Goal: Communication & Community: Answer question/provide support

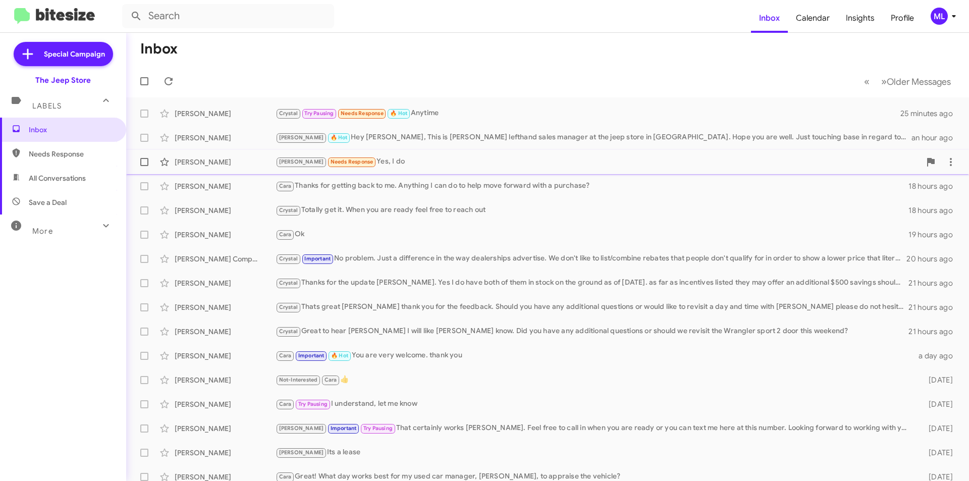
click at [389, 160] on div "Andrew Needs Response Yes, I do" at bounding box center [598, 162] width 645 height 12
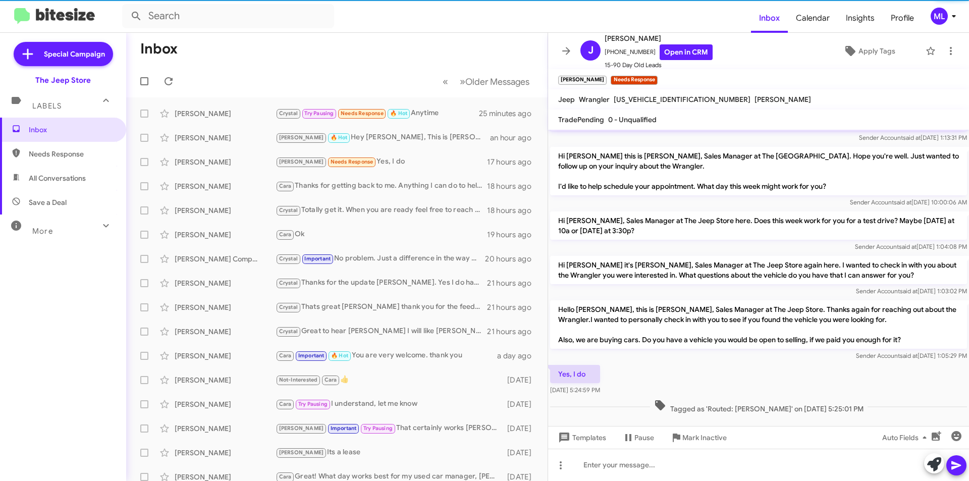
scroll to position [114, 0]
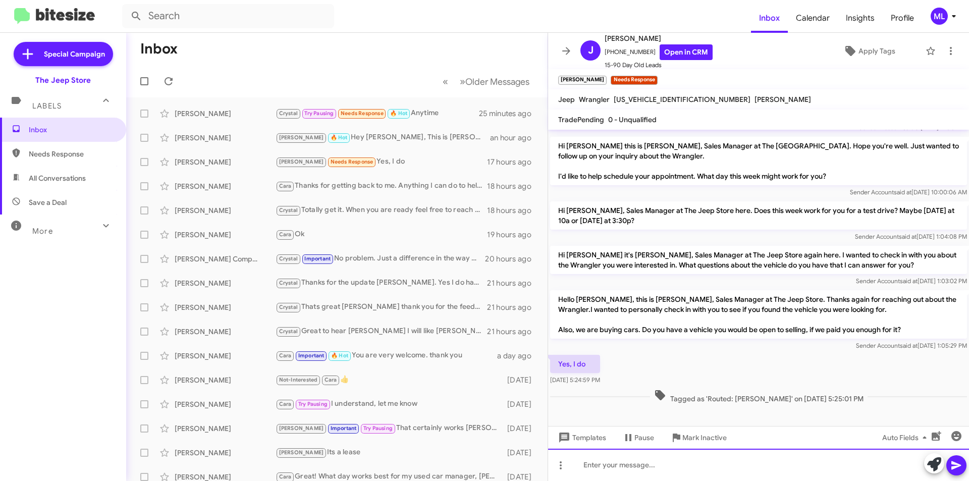
click at [612, 457] on div at bounding box center [758, 465] width 421 height 32
click at [618, 473] on div at bounding box center [758, 465] width 421 height 32
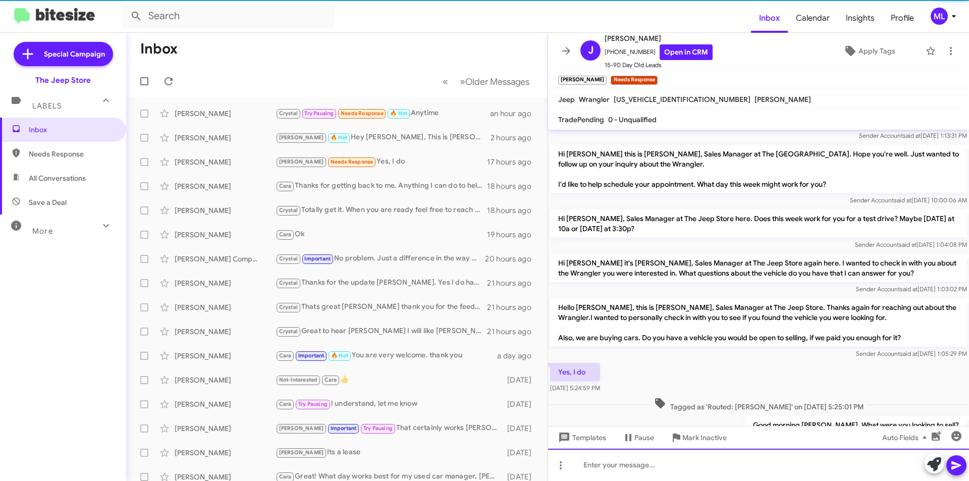
scroll to position [151, 0]
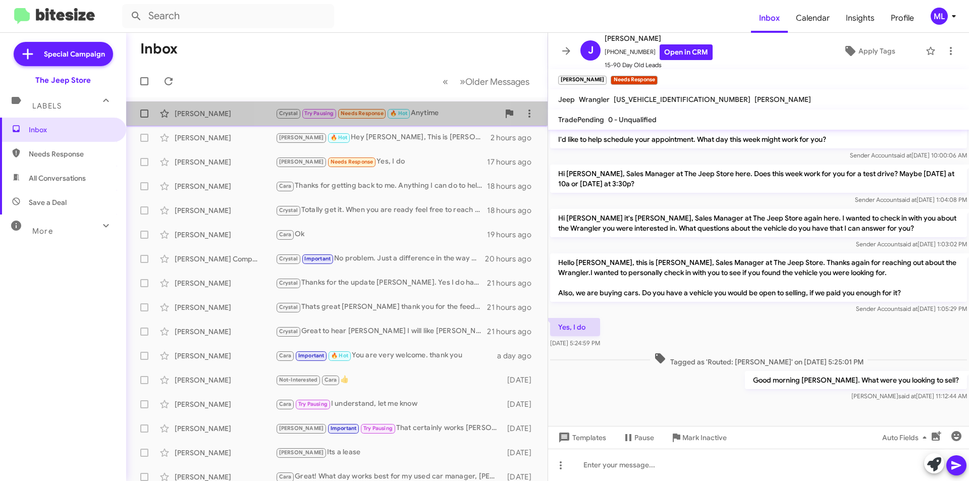
click at [383, 118] on small "Needs Response" at bounding box center [361, 114] width 47 height 10
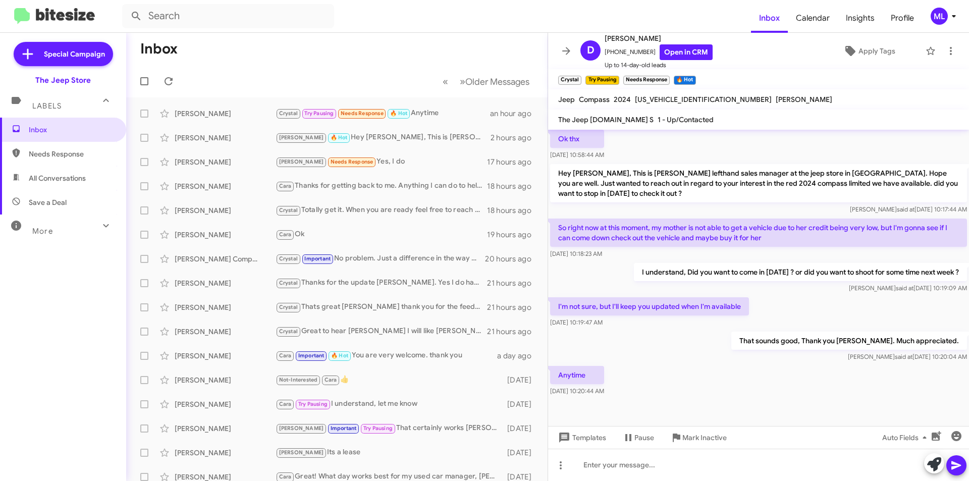
scroll to position [211, 0]
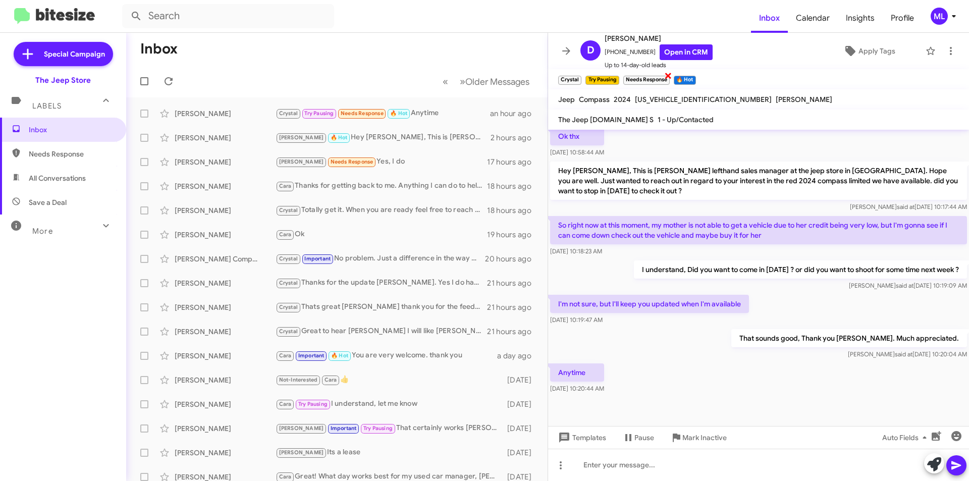
click at [669, 75] on span "×" at bounding box center [668, 75] width 8 height 12
click at [945, 53] on icon at bounding box center [951, 51] width 12 height 12
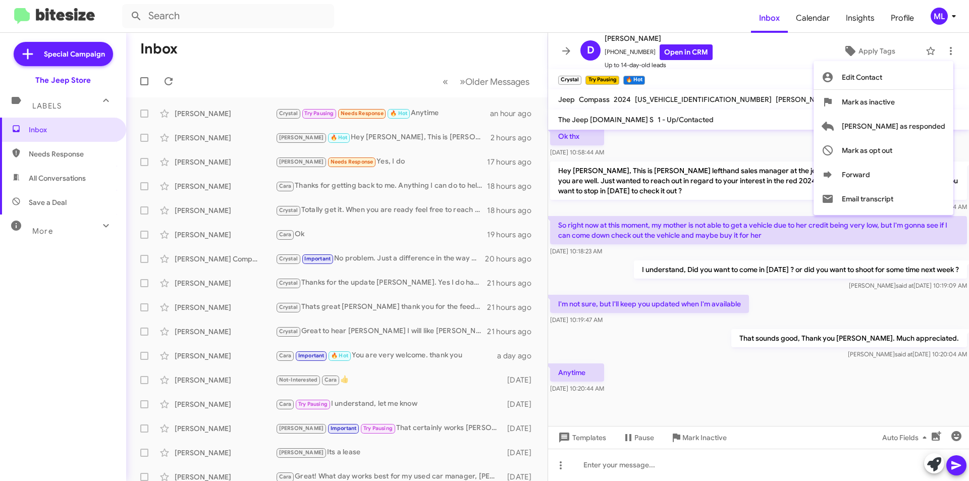
click at [866, 47] on div at bounding box center [484, 240] width 969 height 481
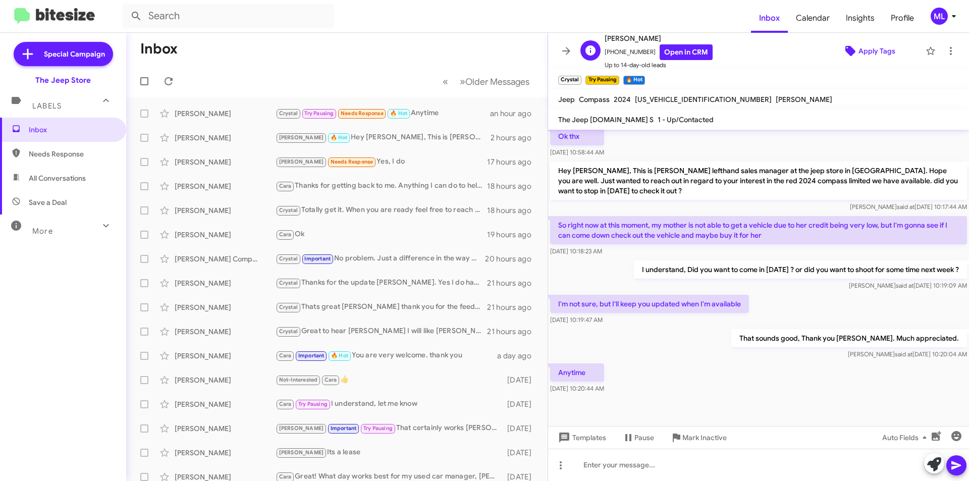
click at [865, 47] on span "Apply Tags" at bounding box center [877, 51] width 37 height 18
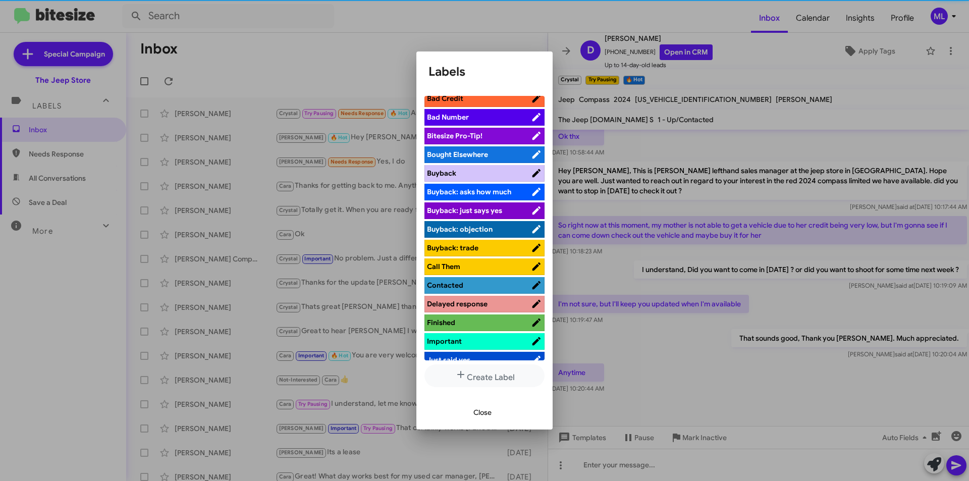
scroll to position [252, 0]
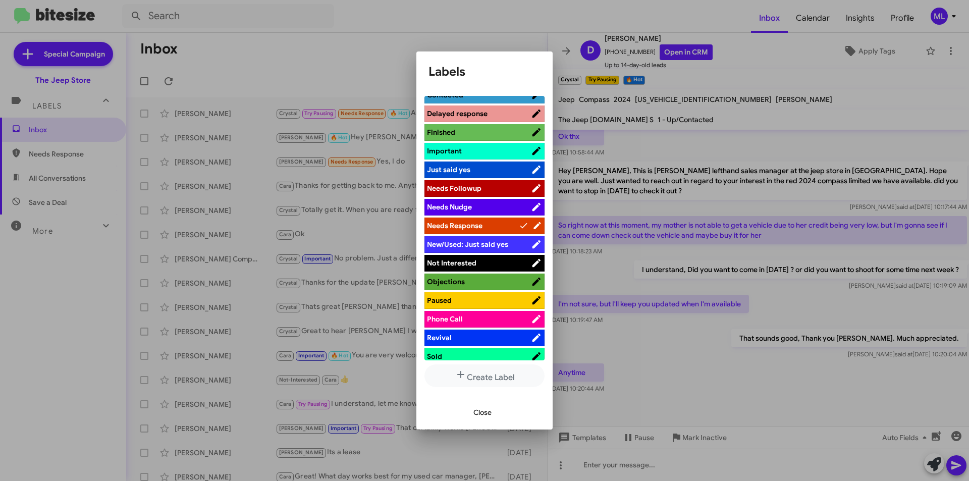
click at [492, 257] on li "Not Interested" at bounding box center [484, 263] width 120 height 17
click at [503, 263] on span "Not Interested" at bounding box center [479, 263] width 104 height 10
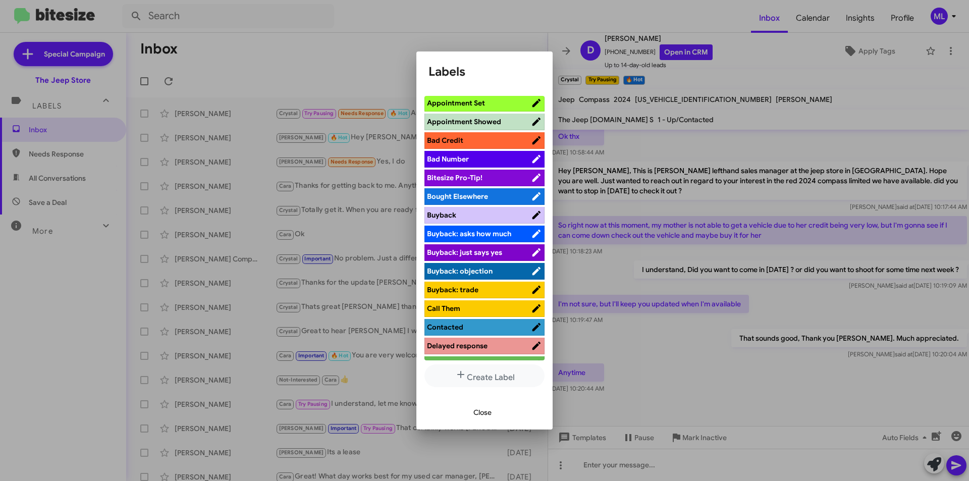
scroll to position [0, 0]
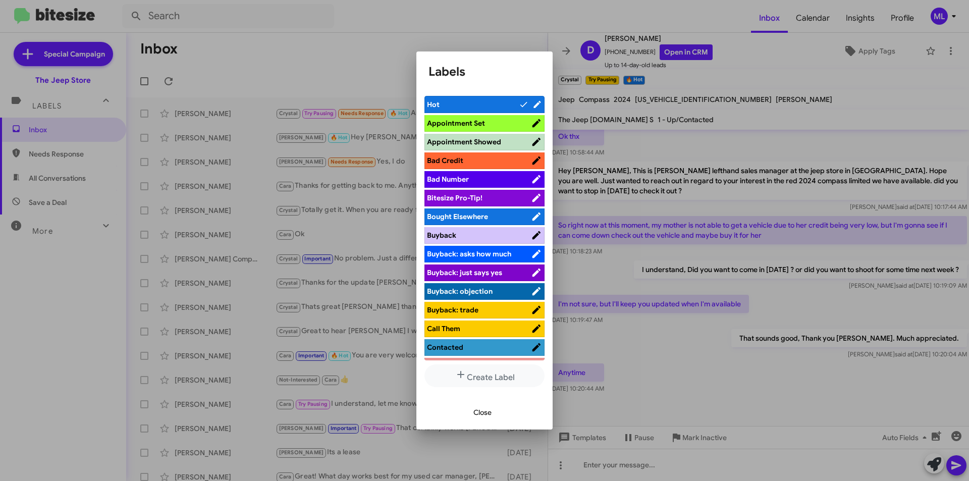
click at [472, 161] on span "Bad Credit" at bounding box center [479, 160] width 104 height 10
click at [481, 412] on span "Close" at bounding box center [482, 412] width 18 height 18
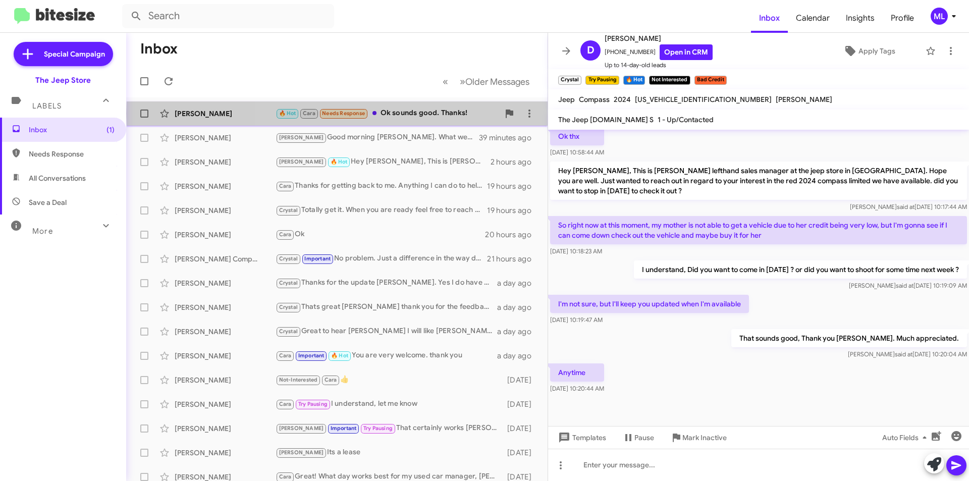
click at [435, 114] on div "🔥 Hot Cara Needs Response Ok sounds good. Thanks!" at bounding box center [388, 114] width 224 height 12
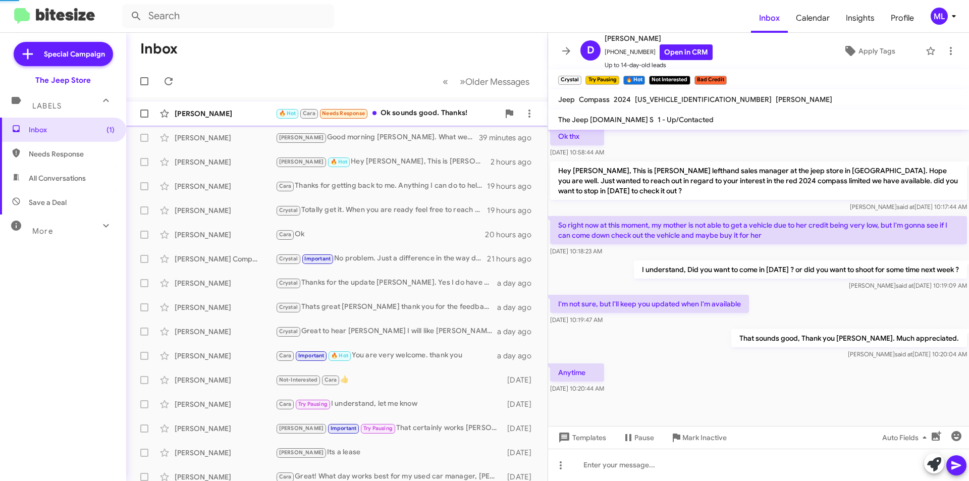
scroll to position [181, 0]
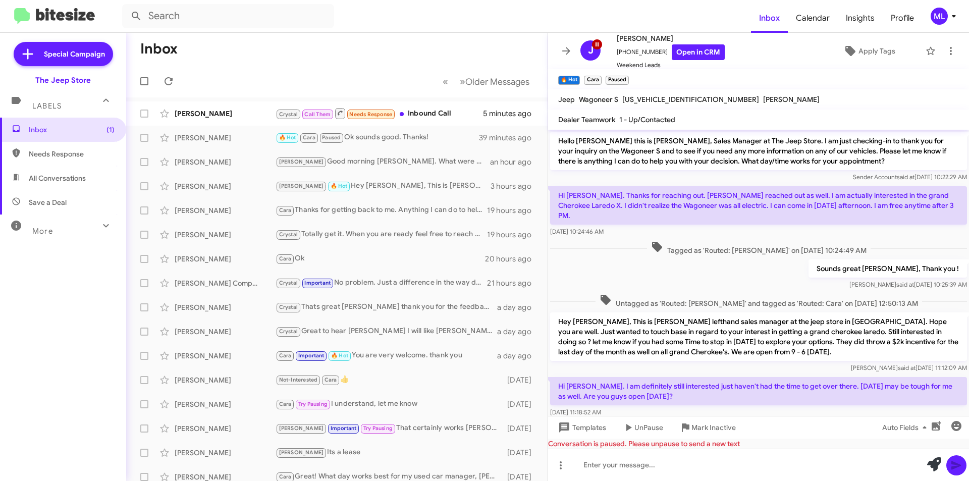
scroll to position [161, 0]
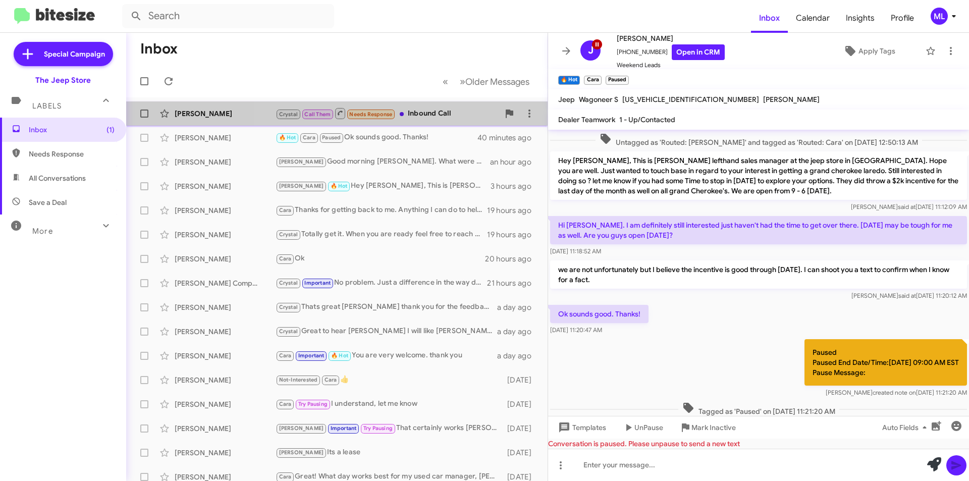
click at [435, 110] on div "Crystal Call Them Needs Response Inbound Call" at bounding box center [388, 113] width 224 height 13
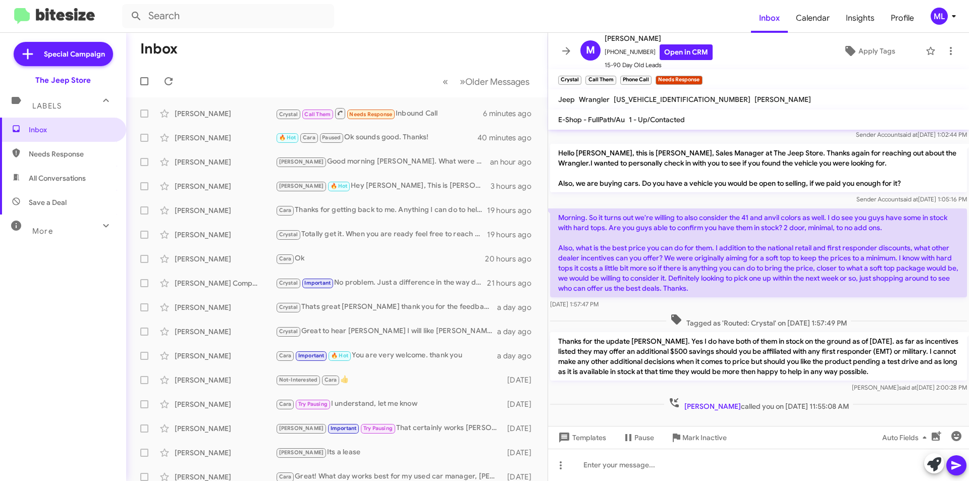
scroll to position [82, 0]
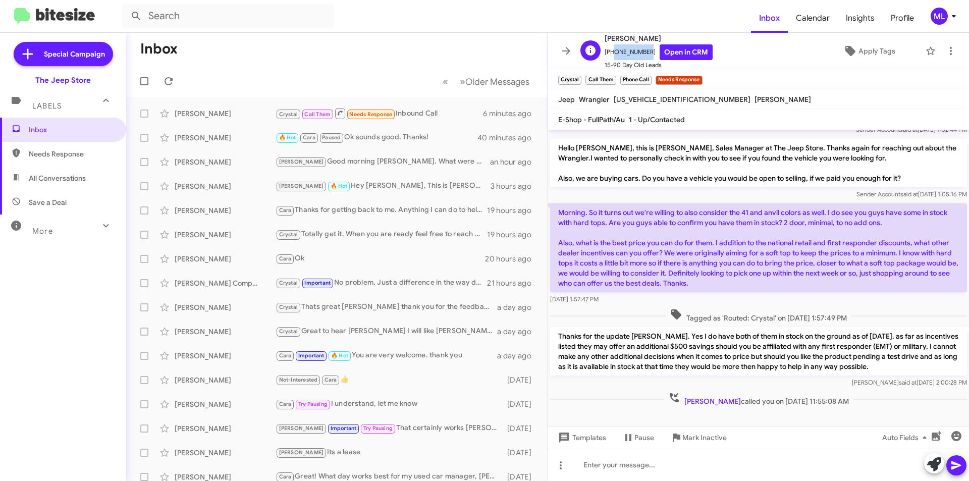
drag, startPoint x: 643, startPoint y: 51, endPoint x: 611, endPoint y: 51, distance: 31.8
click at [611, 51] on span "[PHONE_NUMBER] Open in CRM" at bounding box center [659, 52] width 108 height 16
copy span "6462493475"
click at [700, 77] on span "×" at bounding box center [701, 75] width 8 height 12
click at [877, 50] on span "Apply Tags" at bounding box center [877, 51] width 37 height 18
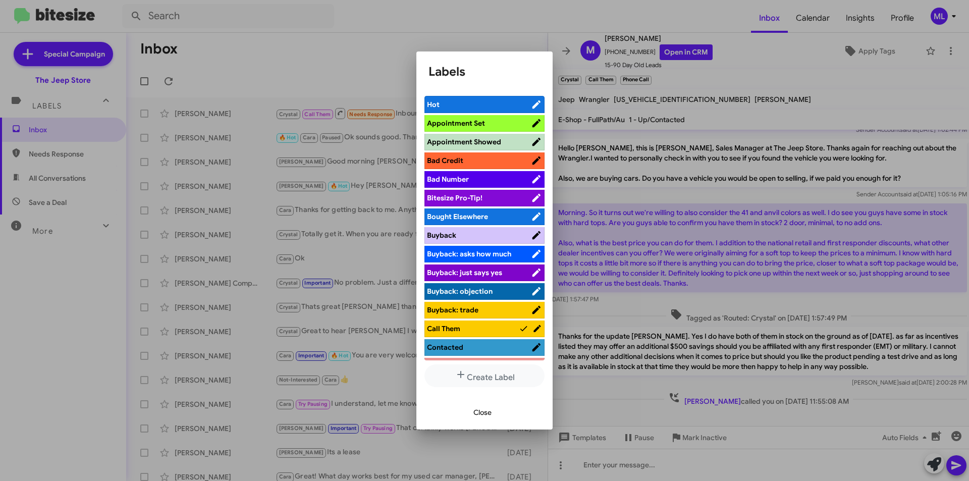
click at [460, 128] on span "Appointment Set" at bounding box center [479, 123] width 104 height 10
click at [487, 412] on span "Close" at bounding box center [482, 412] width 18 height 18
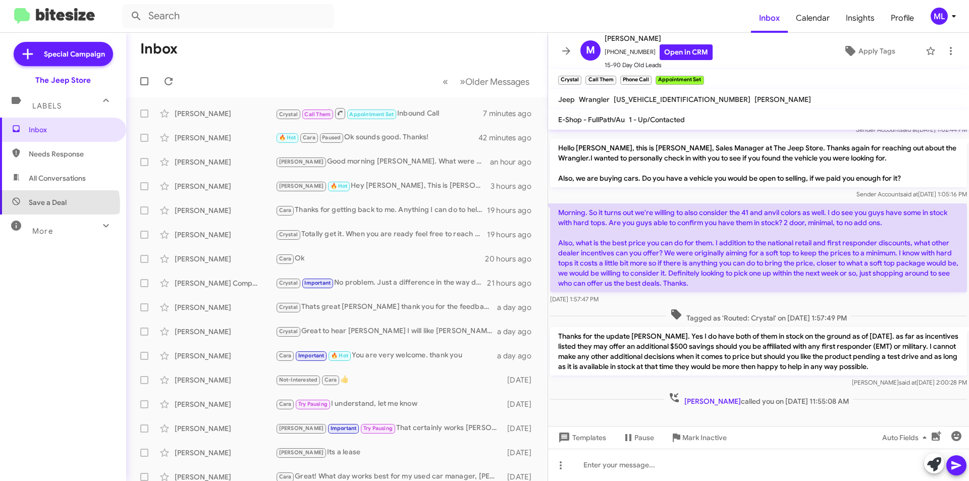
click at [46, 205] on span "Save a Deal" at bounding box center [48, 202] width 38 height 10
type input "in:not-interested"
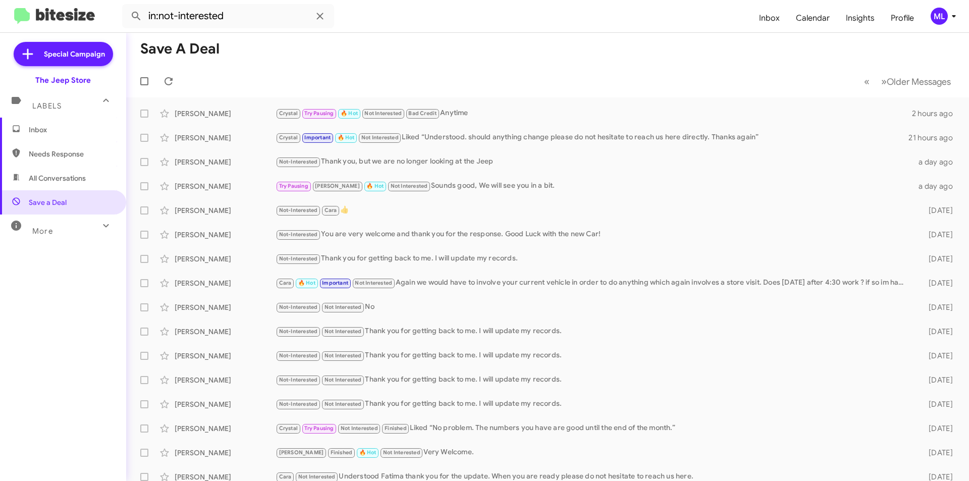
click at [57, 127] on span "Inbox" at bounding box center [72, 130] width 86 height 10
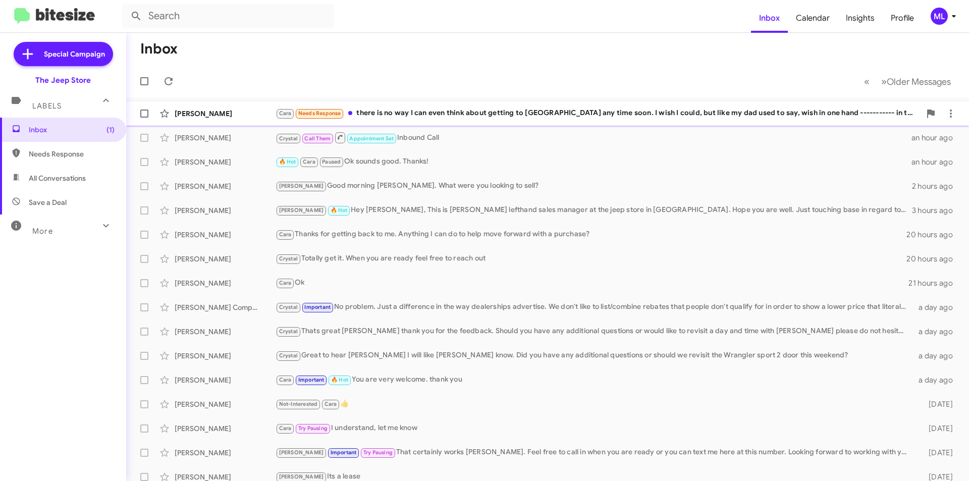
click at [382, 111] on div "Cara Needs Response there is no way I can even think about getting to NJ any ti…" at bounding box center [598, 114] width 645 height 12
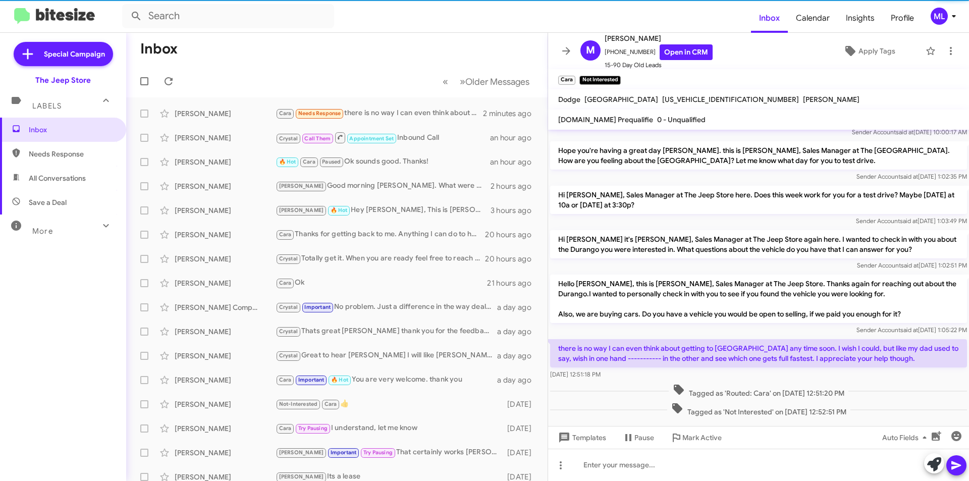
scroll to position [48, 0]
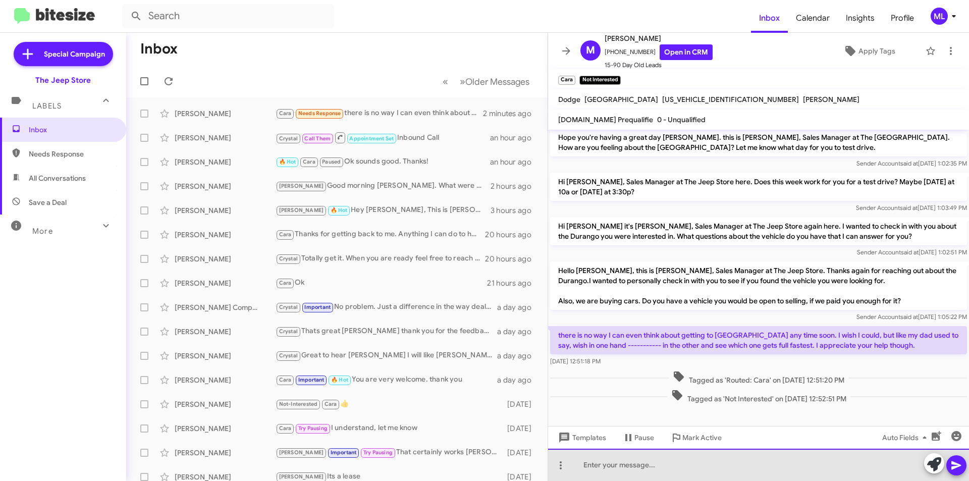
click at [640, 467] on div at bounding box center [758, 465] width 421 height 32
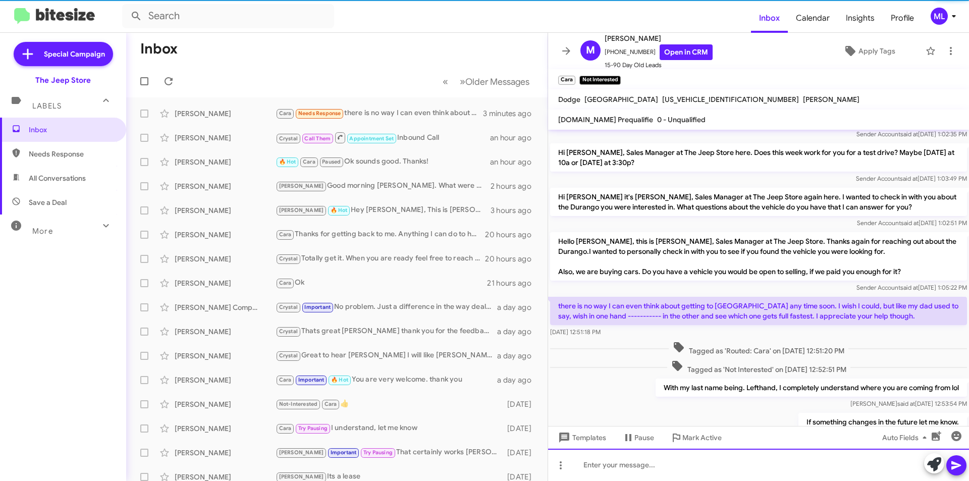
scroll to position [122, 0]
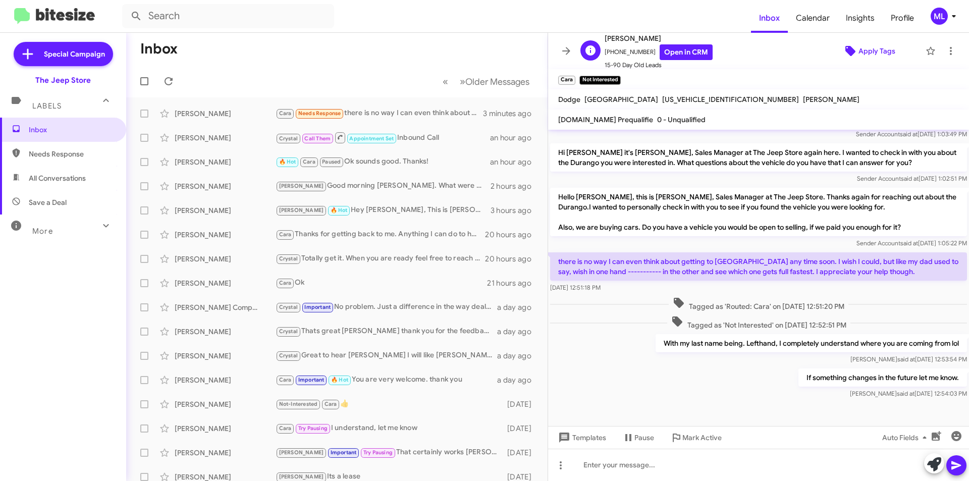
click at [899, 52] on span "Apply Tags" at bounding box center [868, 51] width 87 height 18
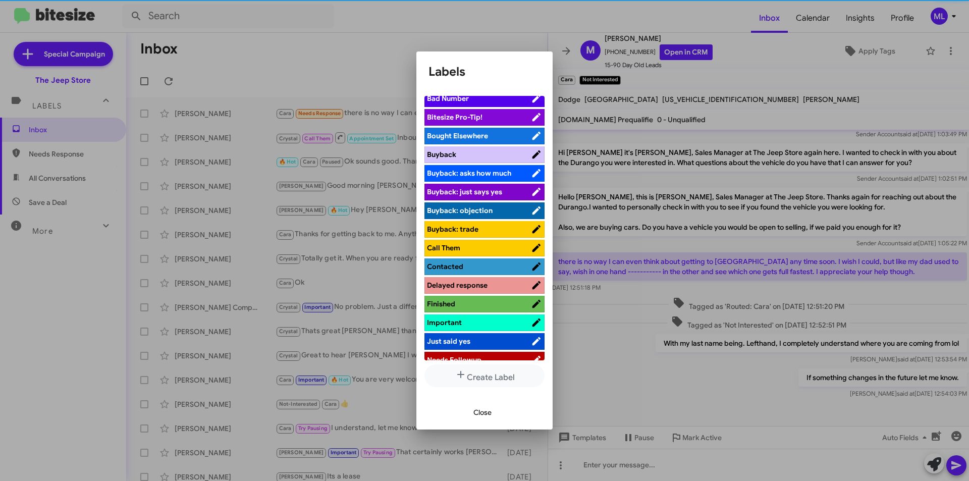
scroll to position [202, 0]
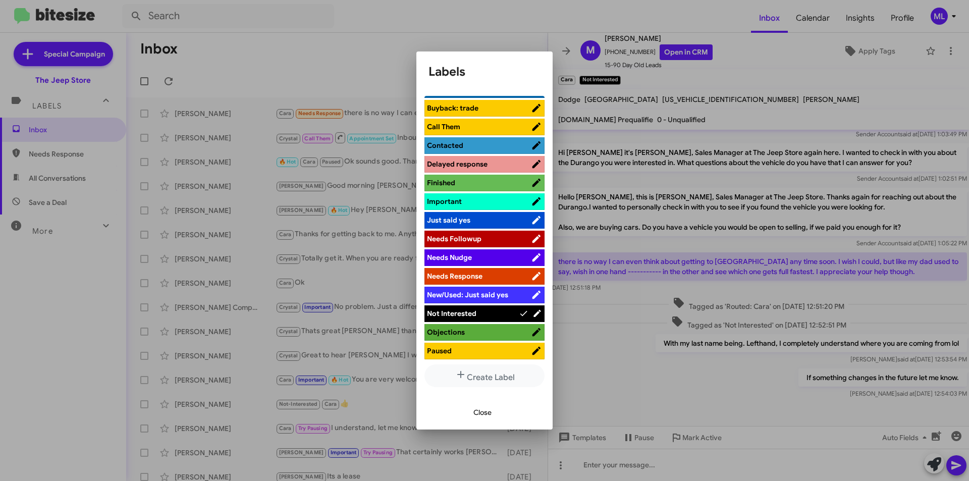
click at [493, 416] on button "Close" at bounding box center [482, 412] width 34 height 18
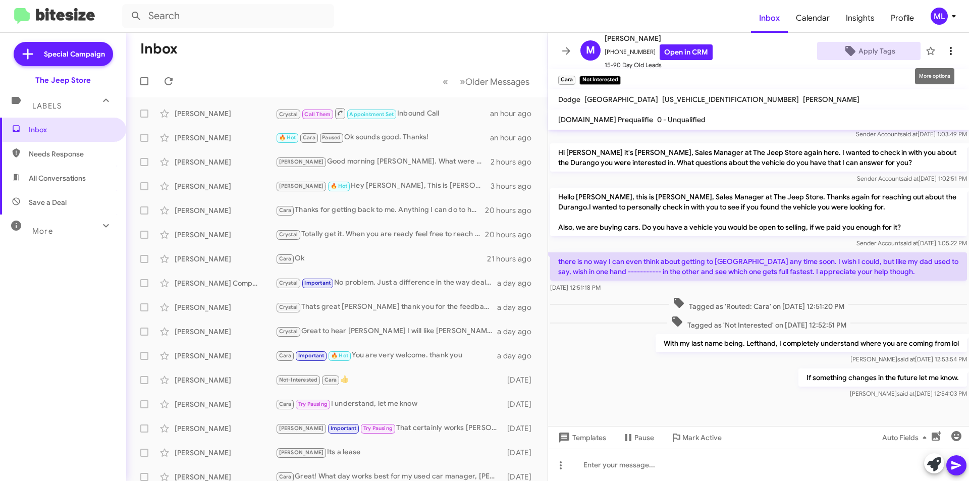
click at [945, 45] on icon at bounding box center [951, 51] width 12 height 12
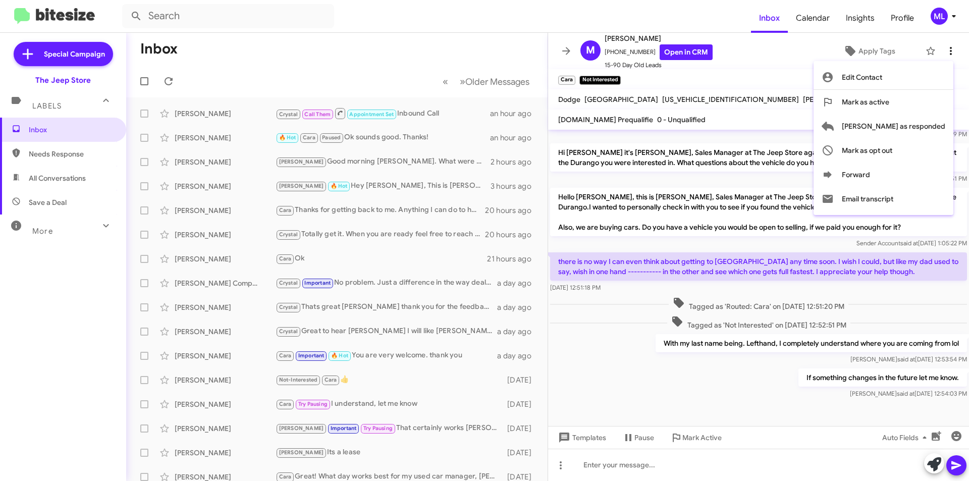
click at [943, 45] on div at bounding box center [484, 240] width 969 height 481
